Goal: Find specific page/section: Find specific page/section

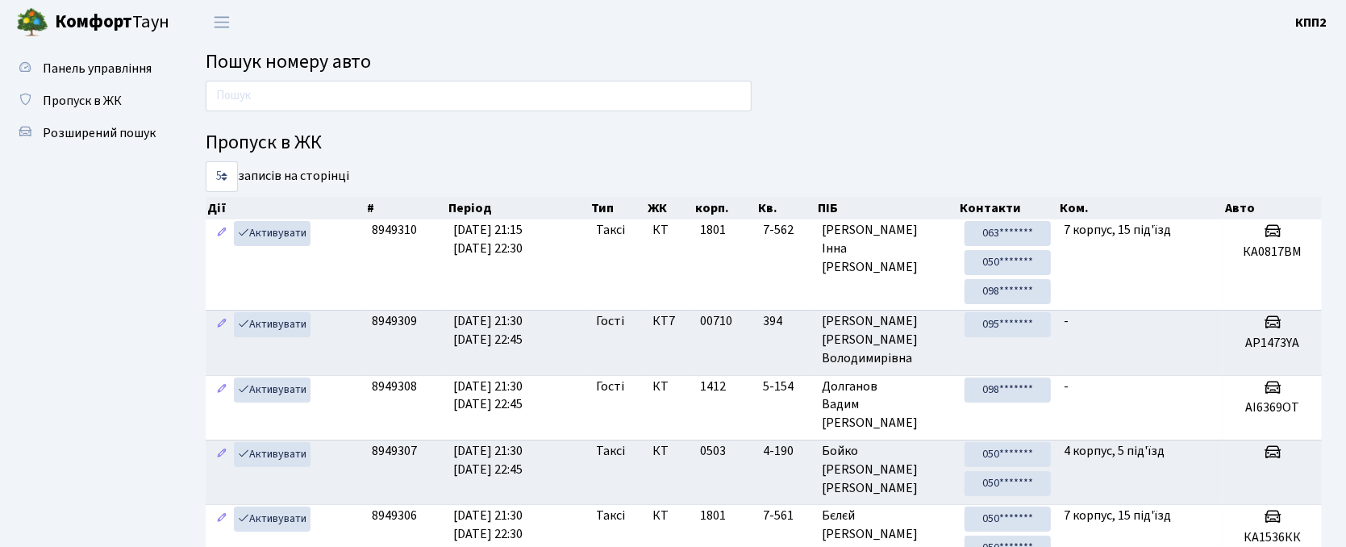
click at [126, 381] on ul "Панель управління Пропуск в ЖК Розширений пошук" at bounding box center [88, 406] width 161 height 709
click at [150, 382] on ul "Панель управління Пропуск в ЖК Розширений пошук" at bounding box center [88, 406] width 161 height 709
click at [46, 76] on span "Панель управління" at bounding box center [97, 69] width 109 height 18
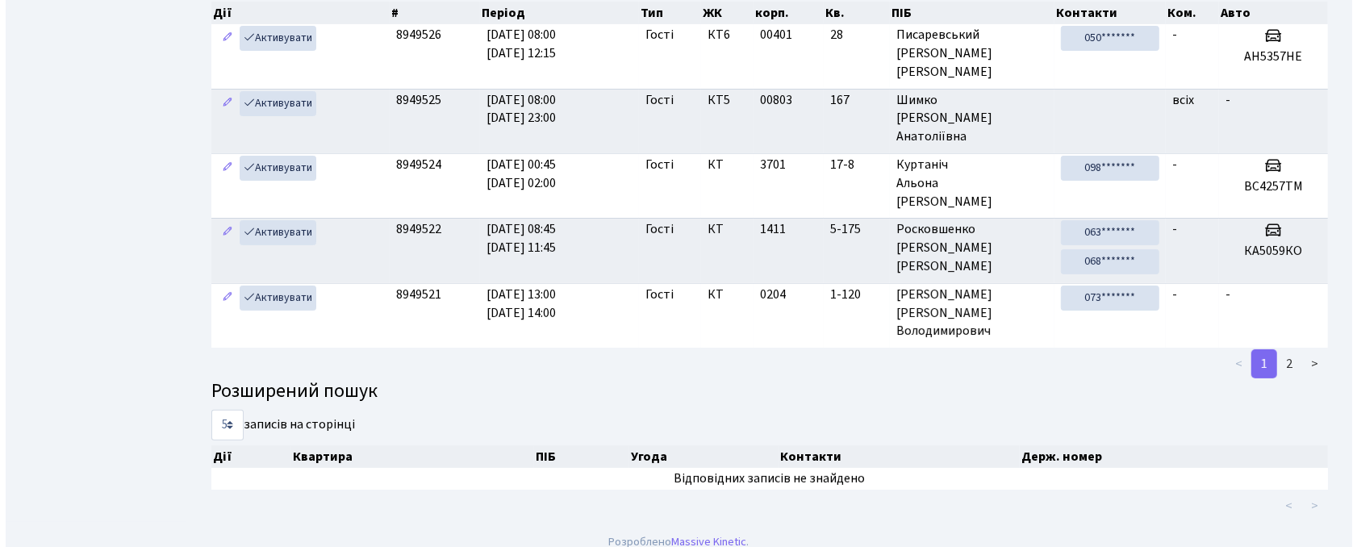
scroll to position [211, 0]
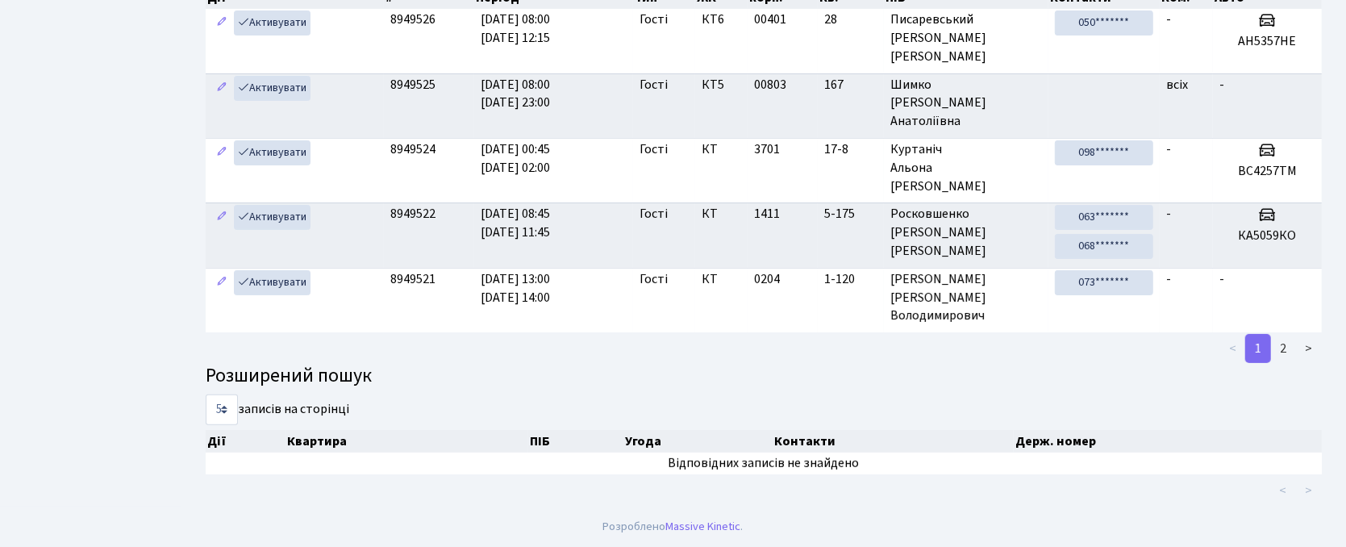
drag, startPoint x: 79, startPoint y: 52, endPoint x: 158, endPoint y: 314, distance: 273.0
click at [158, 314] on ul "Панель управління Пропуск в ЖК Розширений пошук" at bounding box center [88, 170] width 161 height 657
click at [136, 261] on ul "Панель управління Пропуск в ЖК Розширений пошук" at bounding box center [88, 170] width 161 height 657
click at [6, 85] on div "Панель управління Пропуск в ЖК Розширений пошук" at bounding box center [90, 170] width 181 height 673
